Goal: Information Seeking & Learning: Learn about a topic

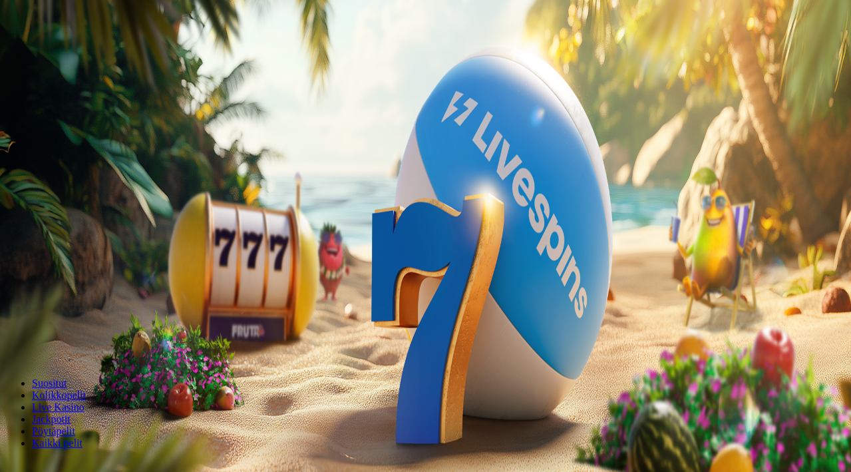
click at [85, 53] on span "Kirjaudu" at bounding box center [92, 48] width 33 height 10
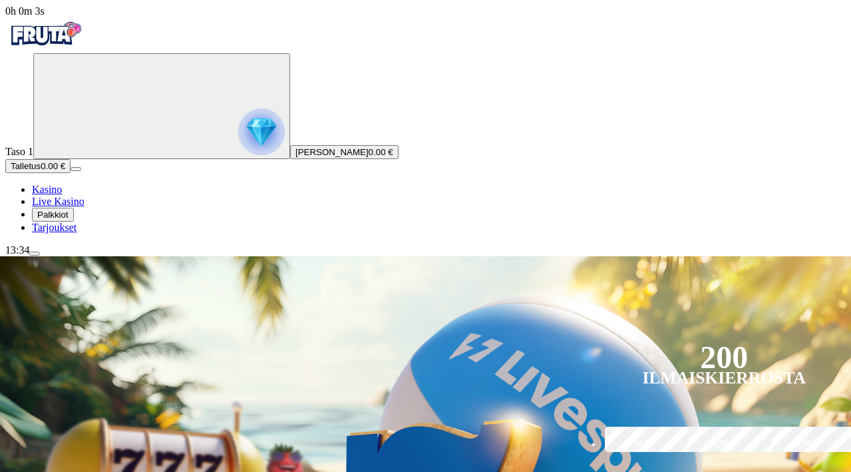
click at [69, 220] on span "Palkkiot" at bounding box center [52, 215] width 31 height 10
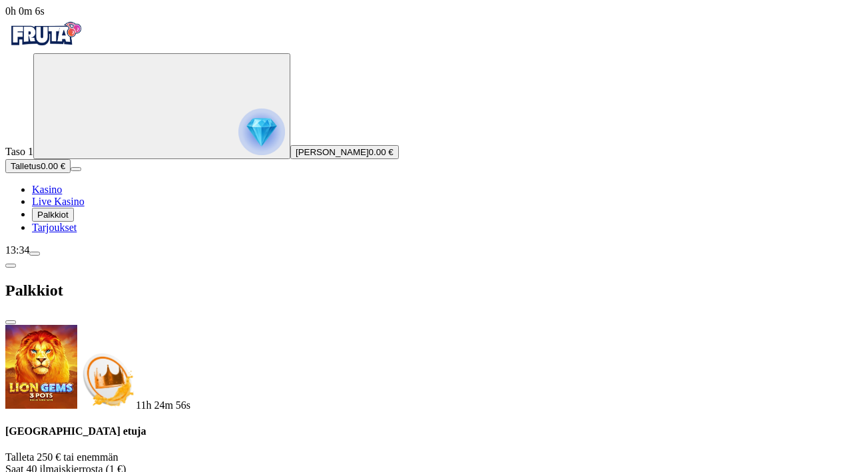
scroll to position [116, 0]
click at [59, 220] on span "Palkkiot" at bounding box center [52, 215] width 31 height 10
click at [77, 233] on span "Tarjoukset" at bounding box center [54, 227] width 45 height 11
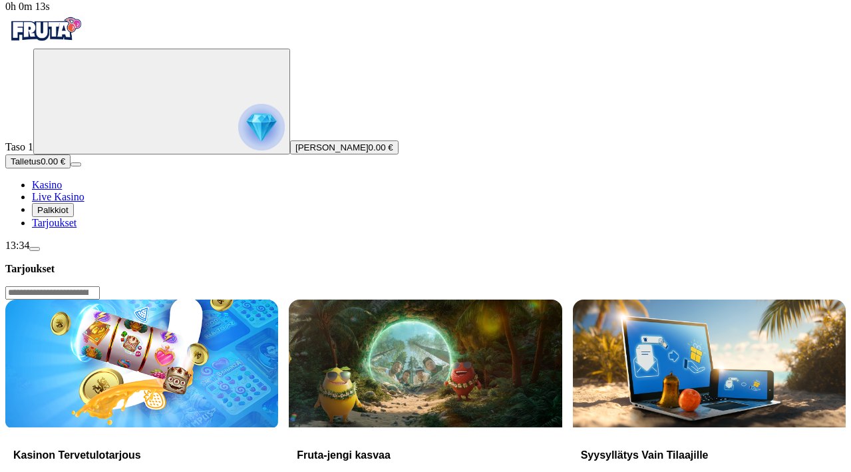
scroll to position [6, 0]
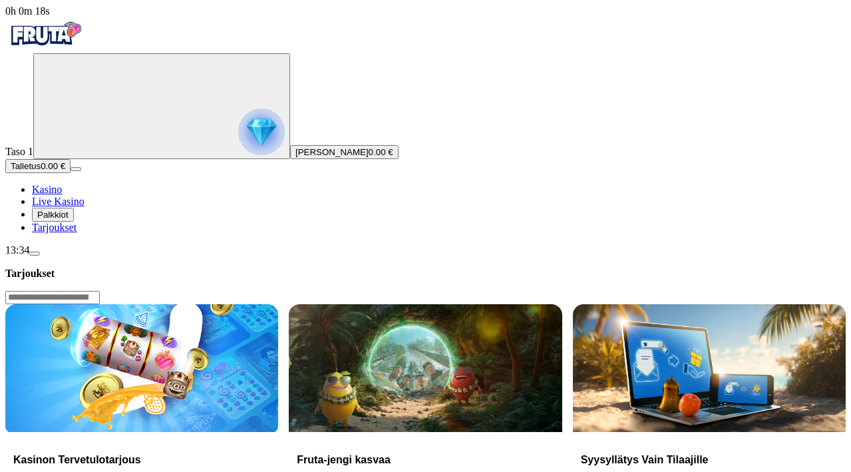
click at [277, 304] on img at bounding box center [141, 367] width 273 height 127
click at [270, 453] on h3 "Kasinon Tervetulotarjous" at bounding box center [141, 459] width 257 height 13
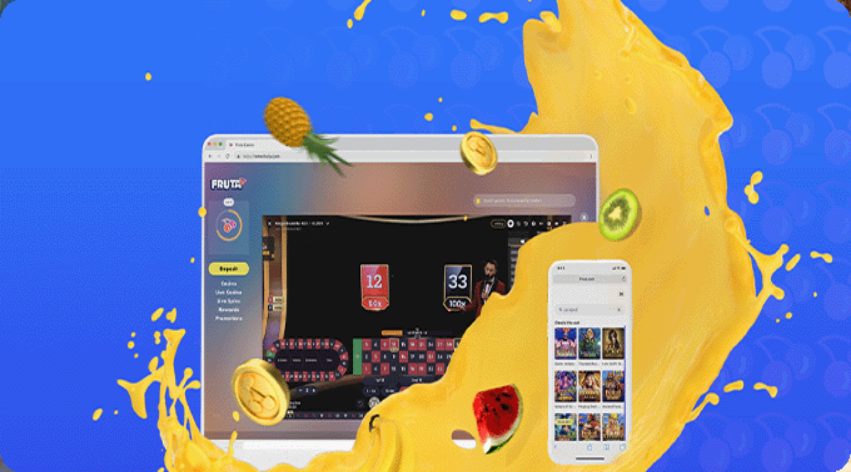
click at [44, 360] on link "Lue lisää" at bounding box center [24, 365] width 39 height 11
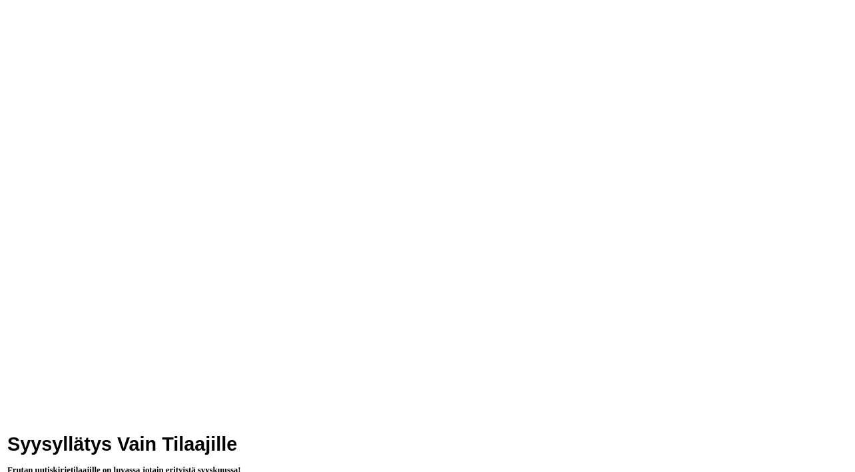
scroll to position [489, 0]
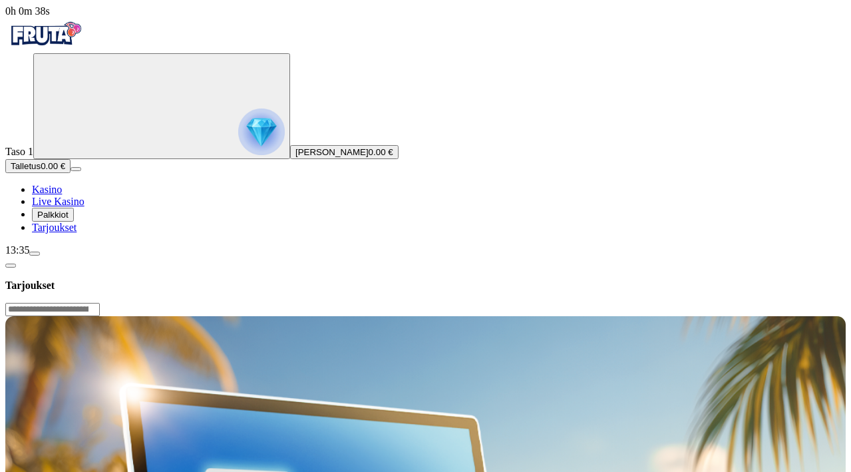
click at [72, 207] on link "Live Kasino" at bounding box center [58, 201] width 53 height 11
click at [69, 220] on span "Palkkiot" at bounding box center [52, 215] width 31 height 10
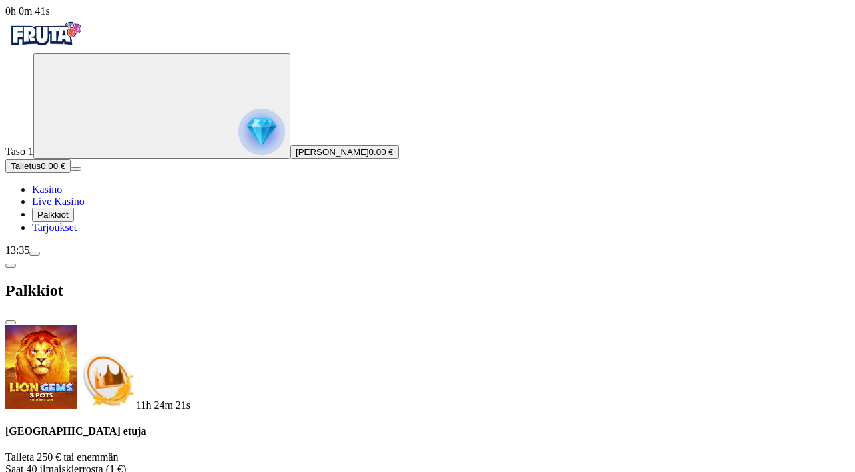
scroll to position [116, 0]
